Goal: Information Seeking & Learning: Learn about a topic

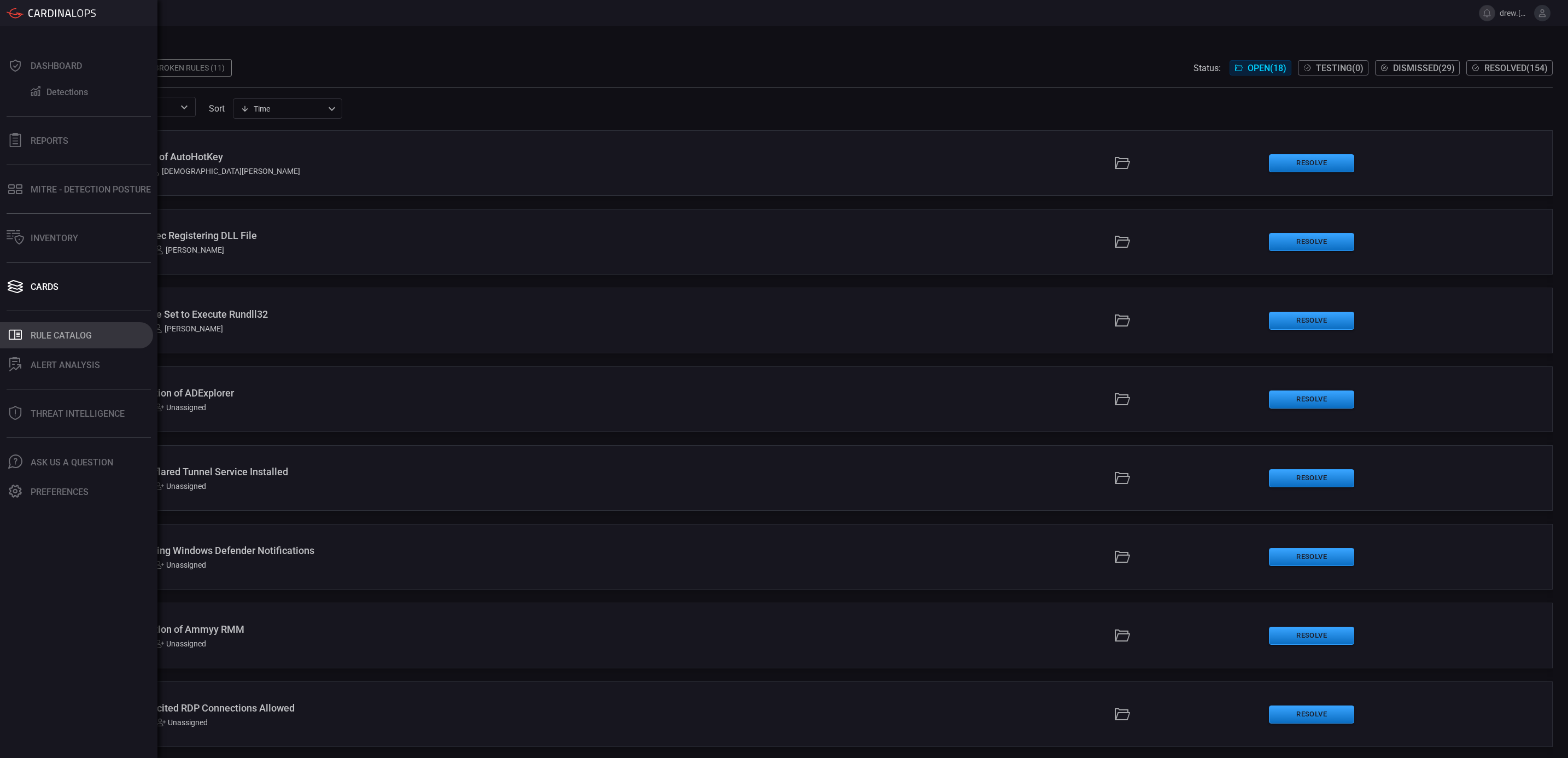
click at [58, 333] on div "Rule Catalog" at bounding box center [61, 335] width 61 height 10
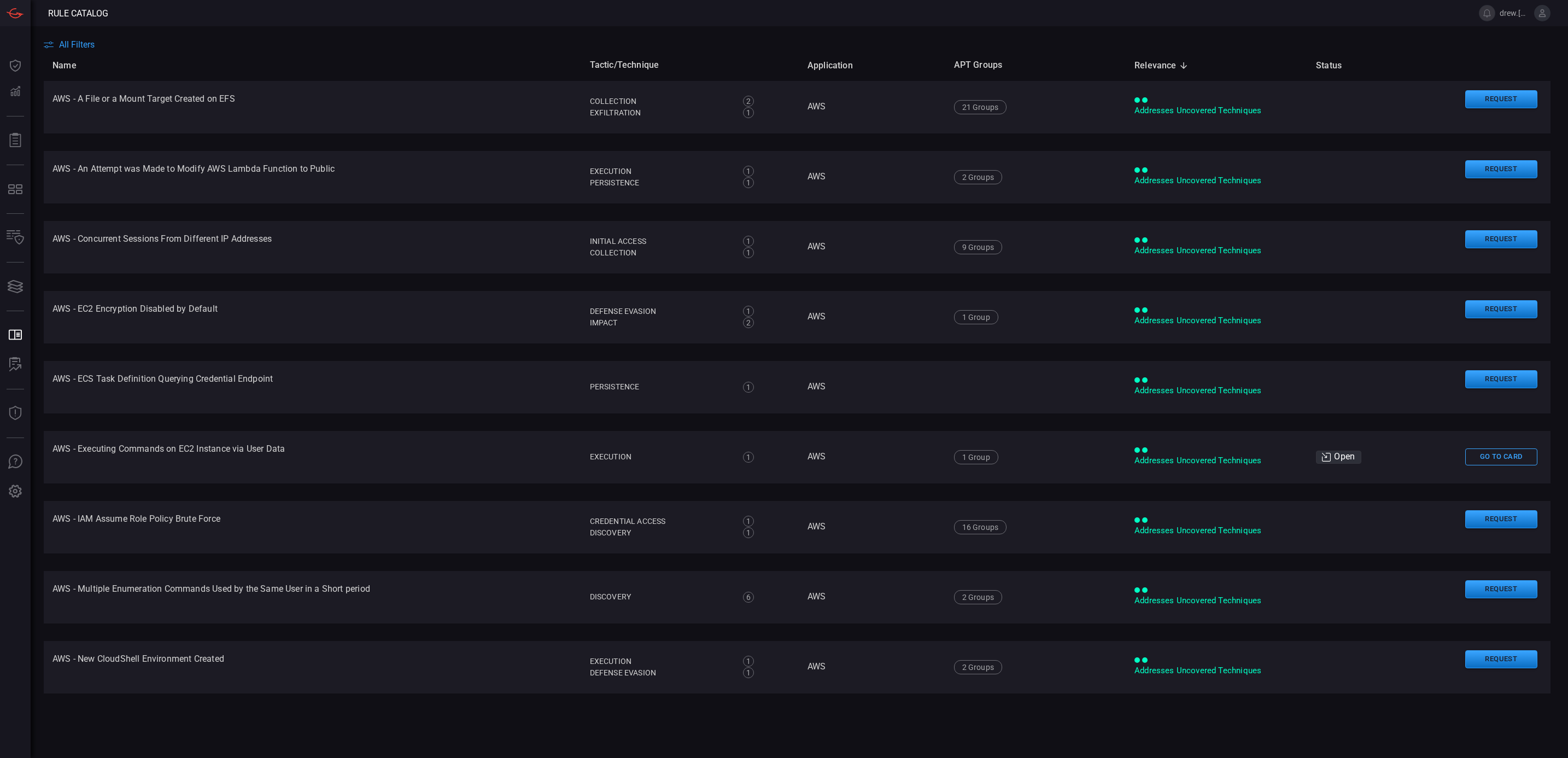
click at [81, 45] on span "All Filters" at bounding box center [77, 44] width 35 height 10
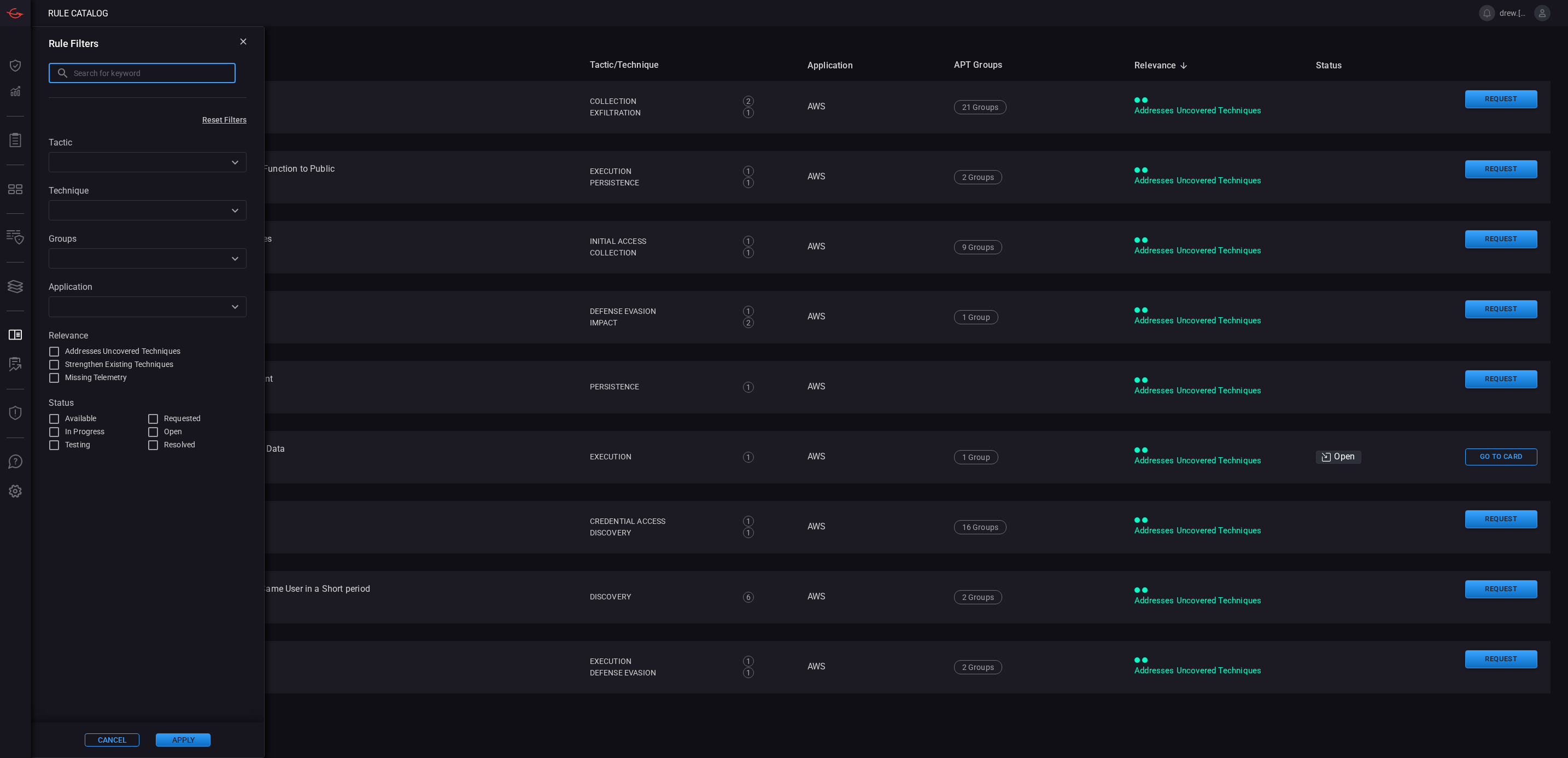
click at [110, 72] on input "text" at bounding box center [155, 72] width 162 height 20
type input "webdav"
click at [175, 742] on button "Apply" at bounding box center [183, 740] width 55 height 13
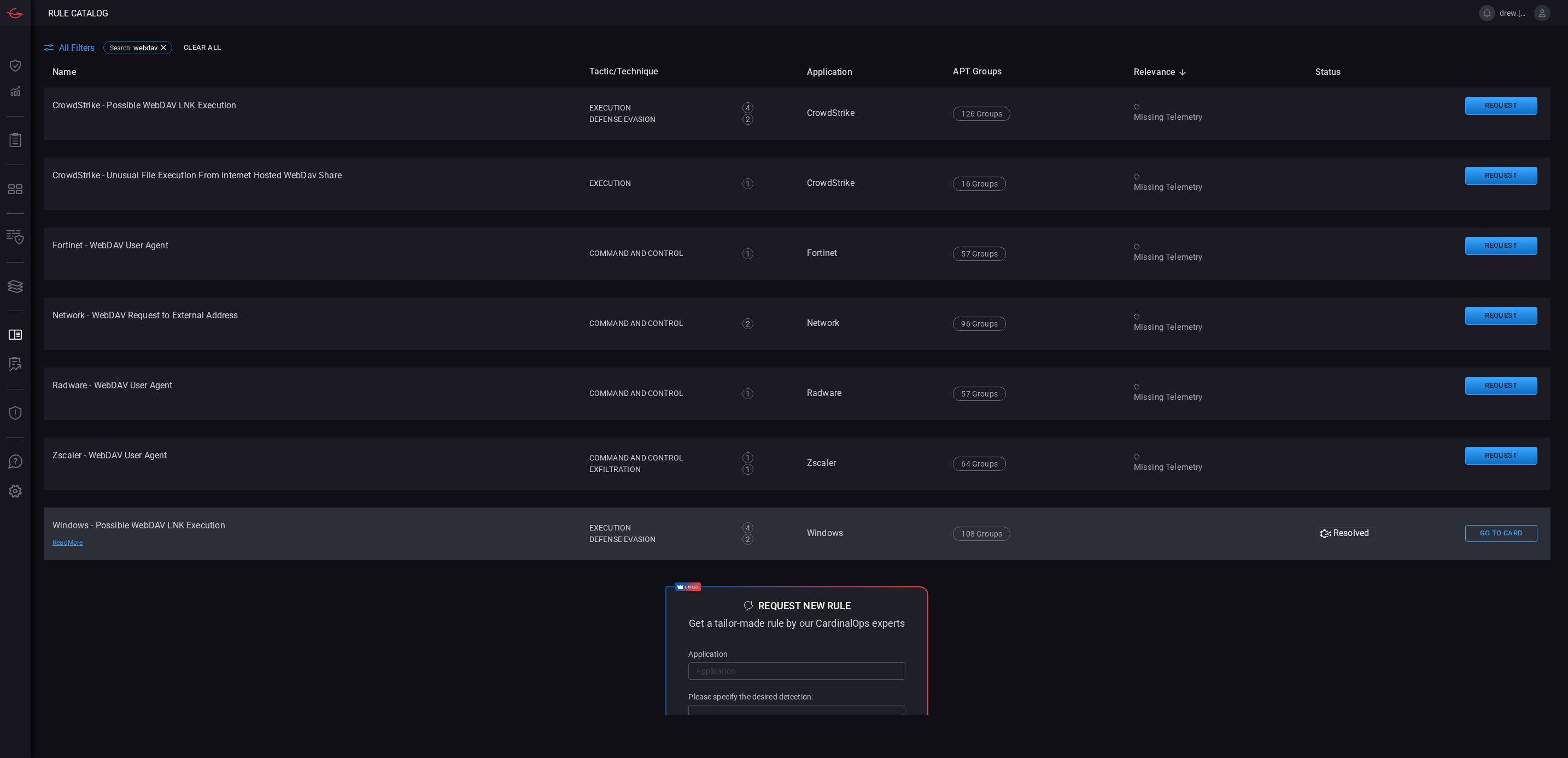
click at [225, 532] on td "Windows - Possible WebDAV LNK Execution Read More" at bounding box center [312, 534] width 537 height 52
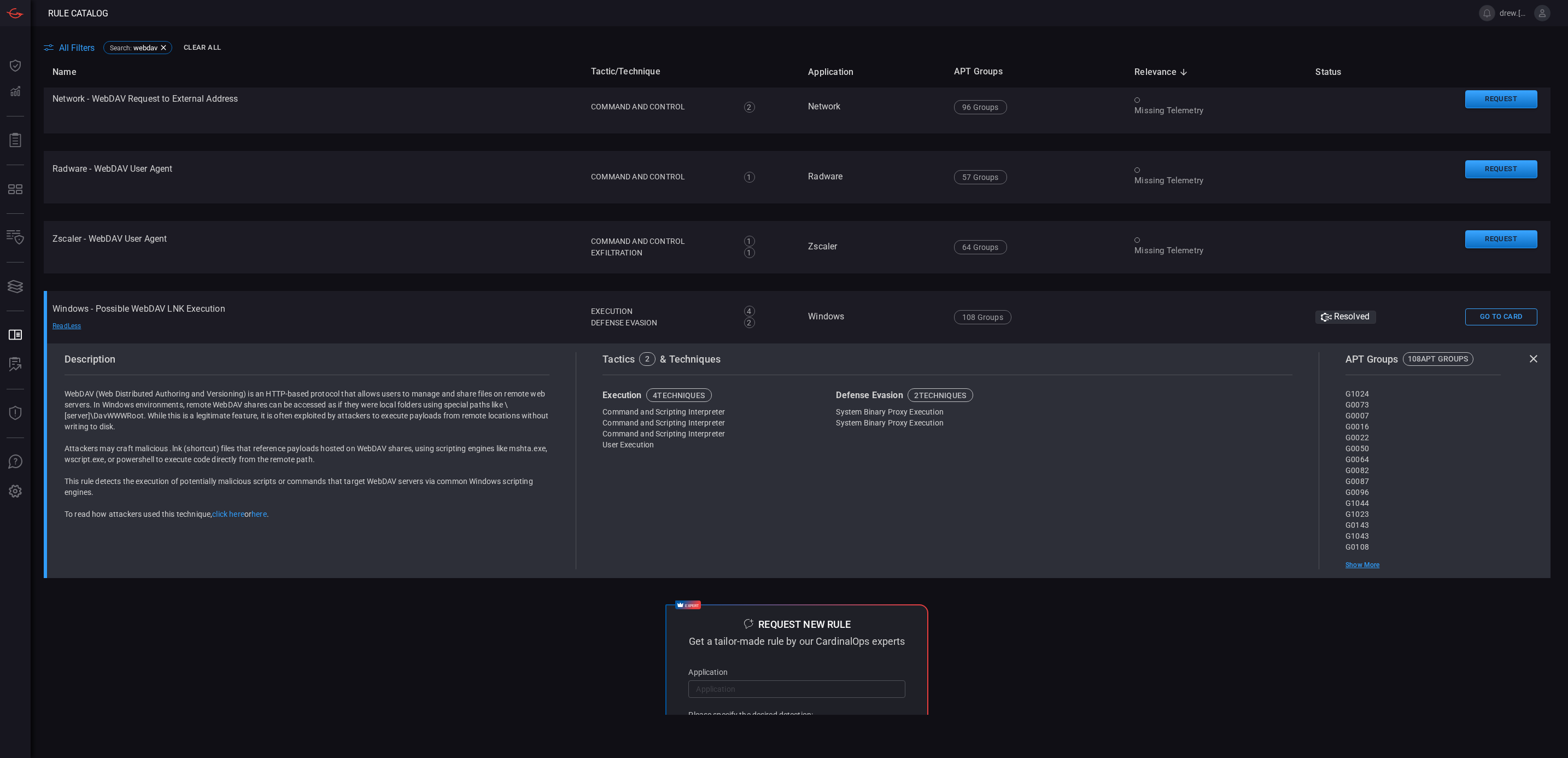
scroll to position [246, 0]
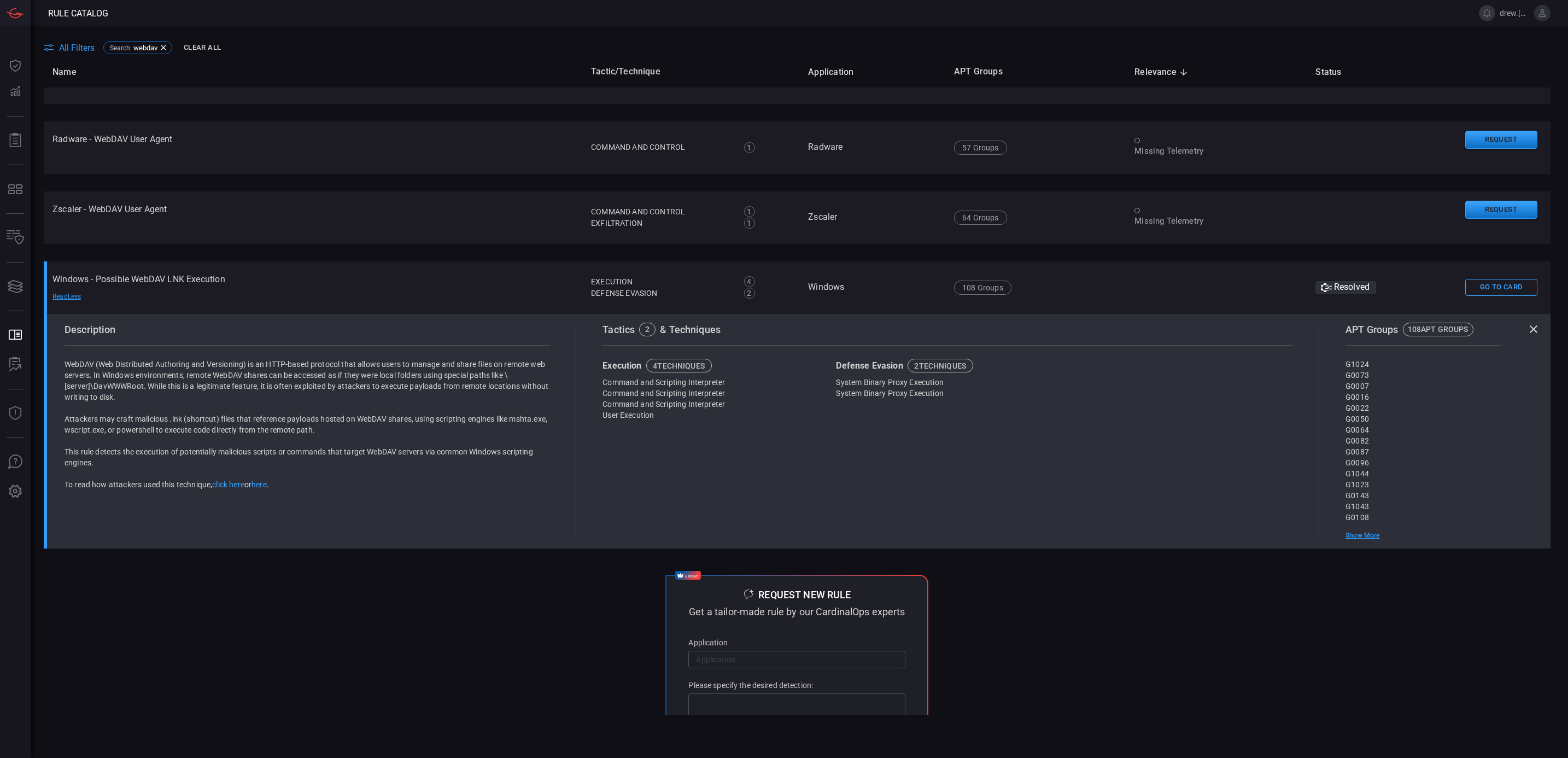
click at [228, 486] on link "click here" at bounding box center [228, 485] width 32 height 9
